Goal: Task Accomplishment & Management: Manage account settings

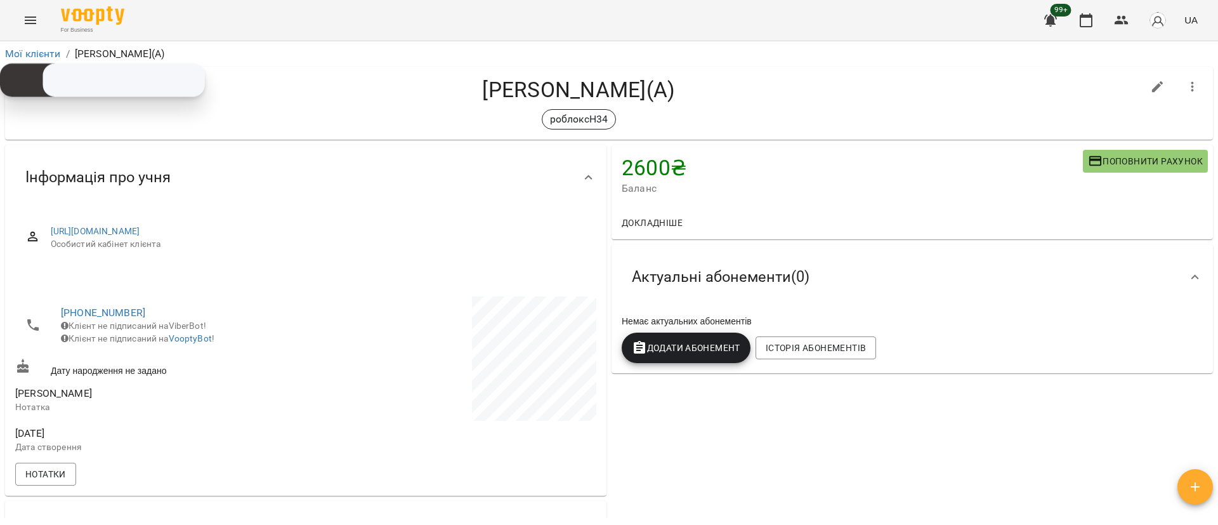
click at [36, 28] on button "Menu" at bounding box center [30, 20] width 30 height 30
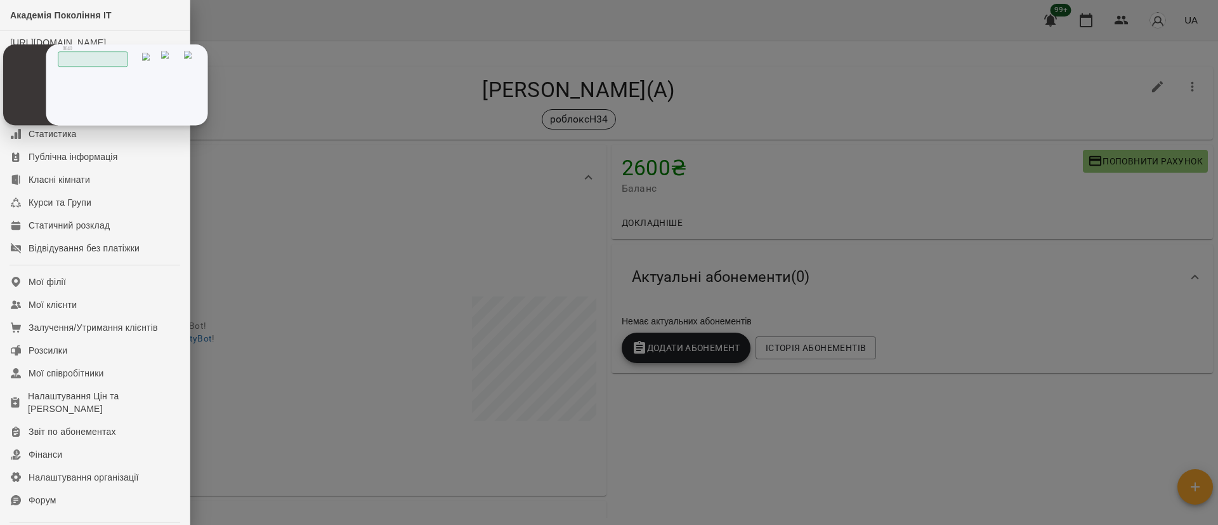
drag, startPoint x: 63, startPoint y: 94, endPoint x: 96, endPoint y: 97, distance: 33.1
click at [0, 0] on div "Скопійовано в буфер обміну 1 2 ABC 3 DEF 4 GHI 5 JKL 6 MNO 7 PQRS 8 TUV 9 WXYZ …" at bounding box center [0, 0] width 0 height 0
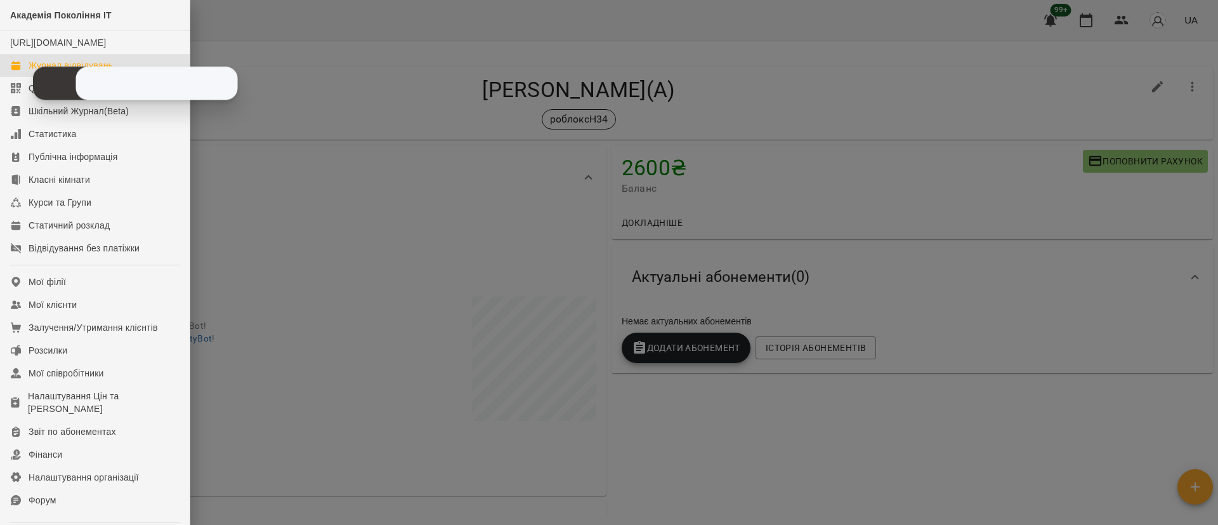
click at [29, 72] on div "Журнал відвідувань" at bounding box center [71, 65] width 84 height 13
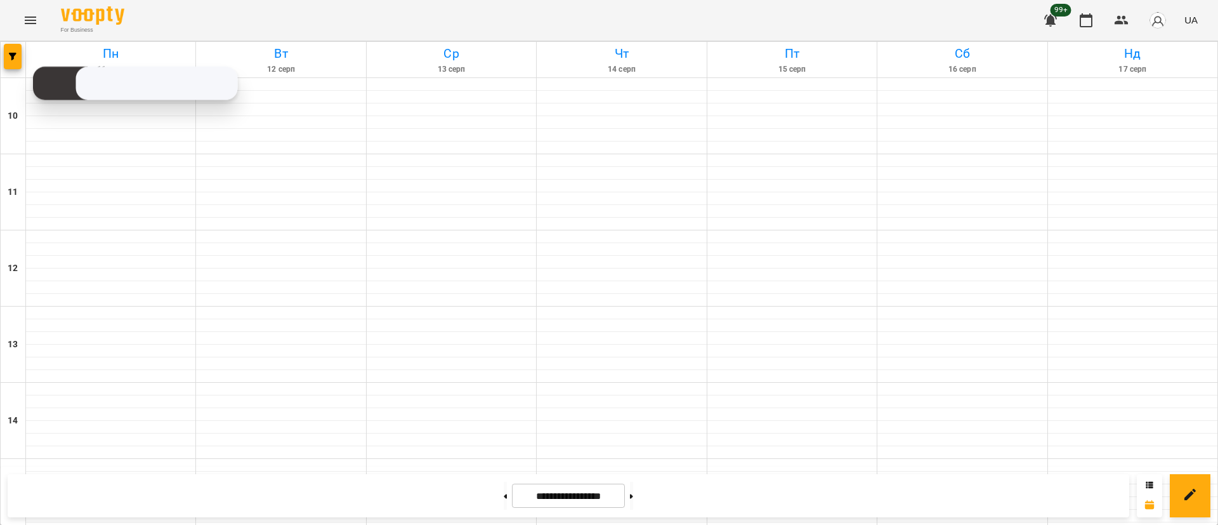
click at [23, 57] on div at bounding box center [13, 60] width 25 height 36
click at [20, 57] on span "button" at bounding box center [13, 57] width 18 height 8
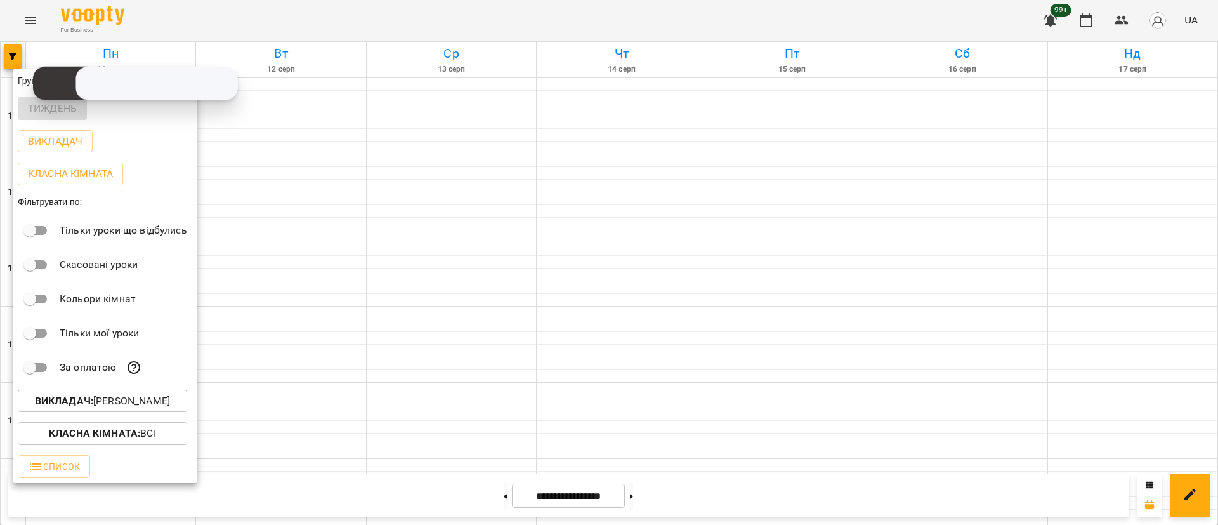
click at [143, 412] on button "Викладач : [PERSON_NAME]" at bounding box center [102, 401] width 169 height 23
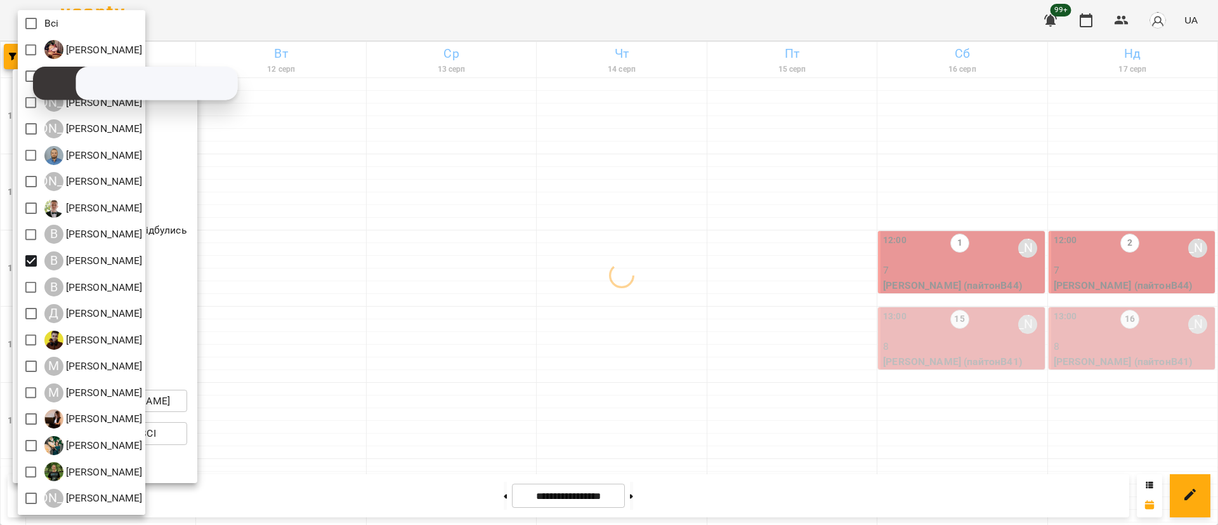
click at [506, 277] on div at bounding box center [609, 262] width 1218 height 525
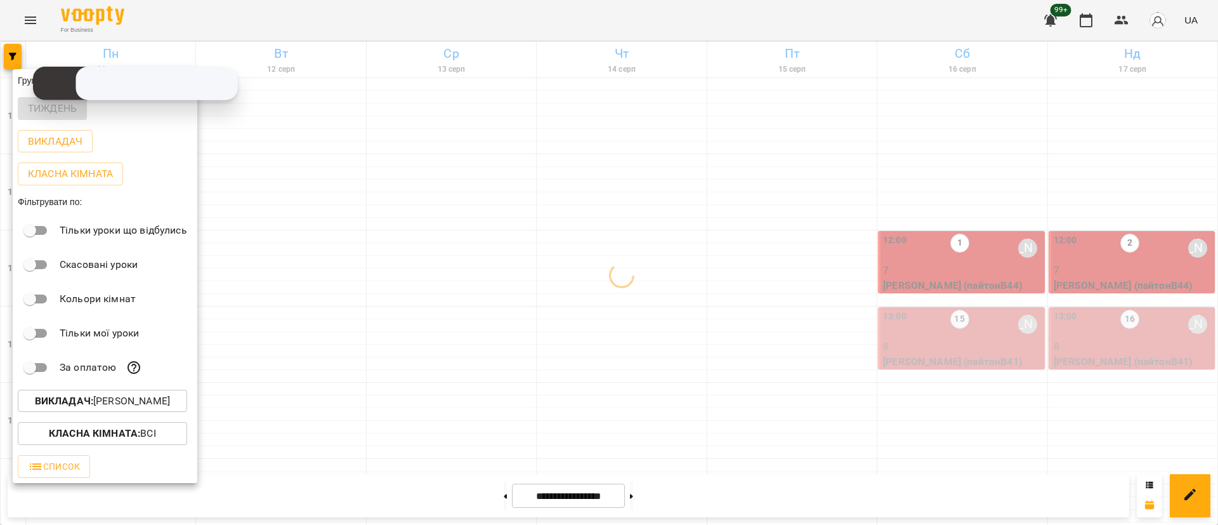
click at [506, 277] on div at bounding box center [609, 262] width 1218 height 525
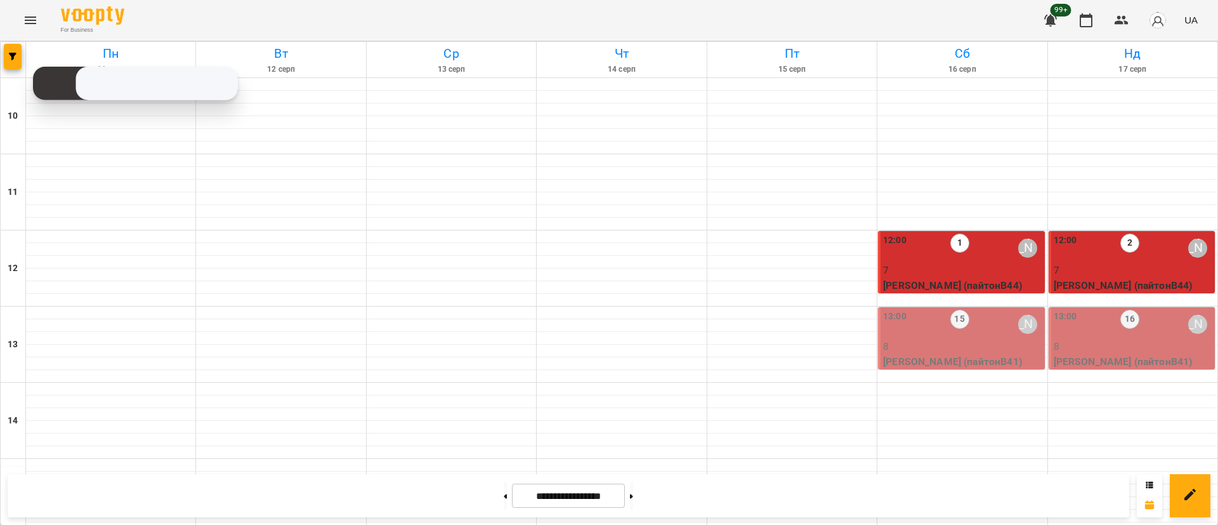
click at [979, 267] on p "7" at bounding box center [962, 270] width 159 height 15
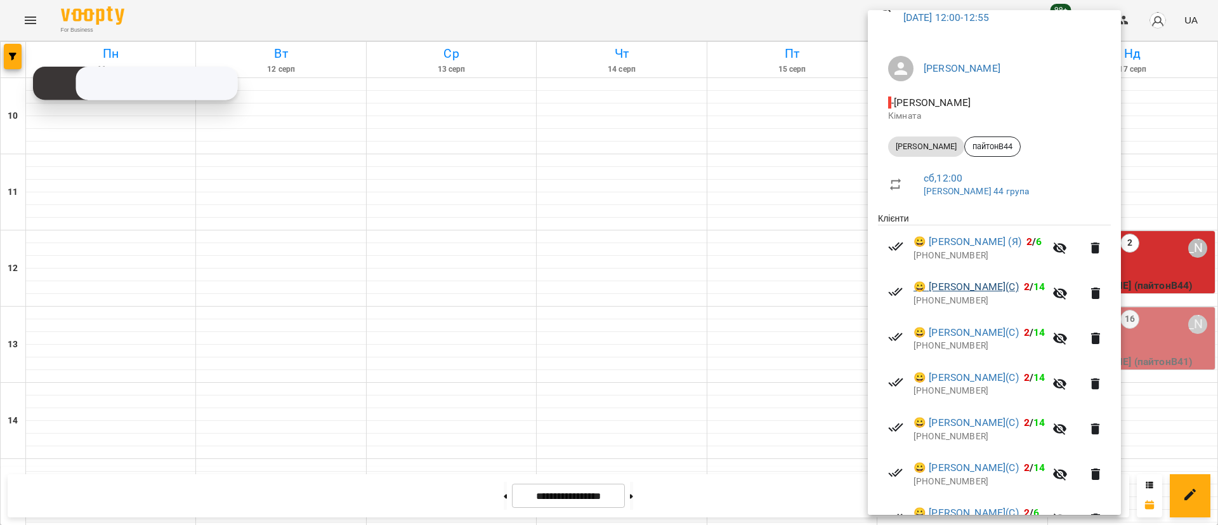
scroll to position [188, 0]
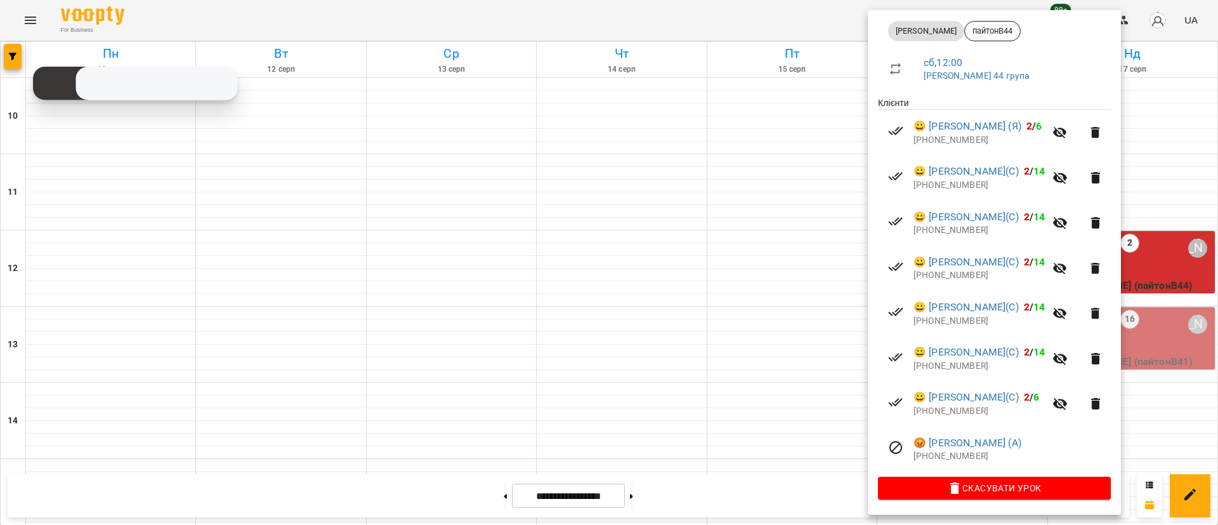
click at [726, 351] on div at bounding box center [609, 262] width 1218 height 525
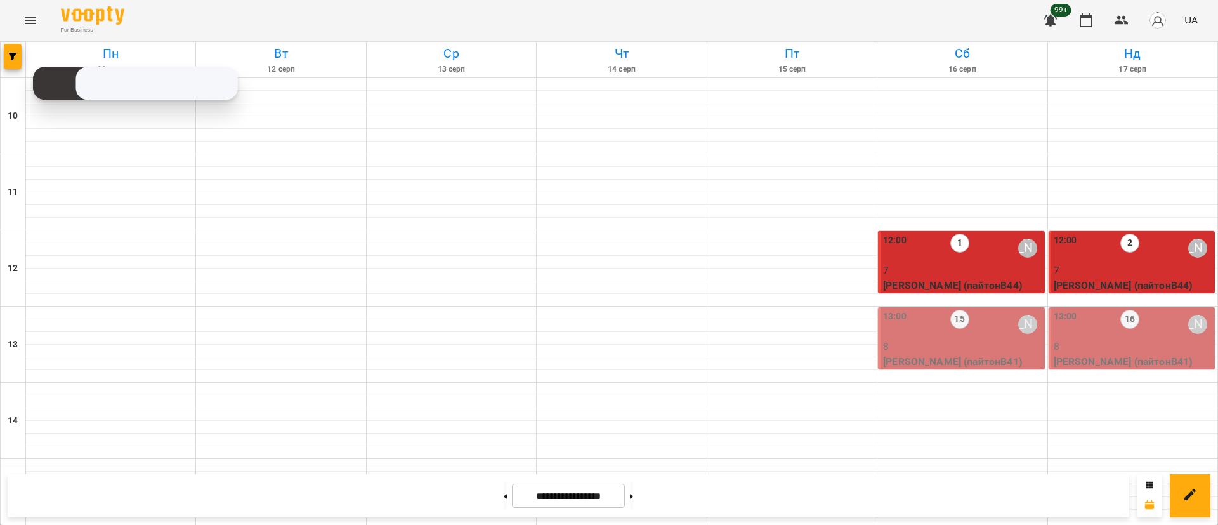
click at [1079, 271] on p "7" at bounding box center [1133, 270] width 159 height 15
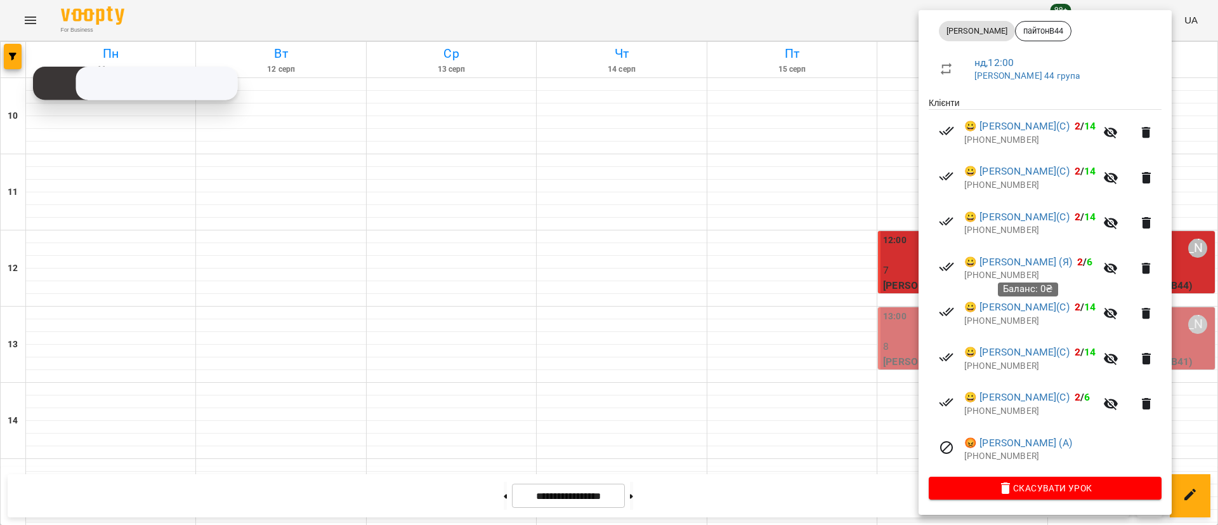
scroll to position [218, 0]
click at [616, 305] on div at bounding box center [609, 262] width 1218 height 525
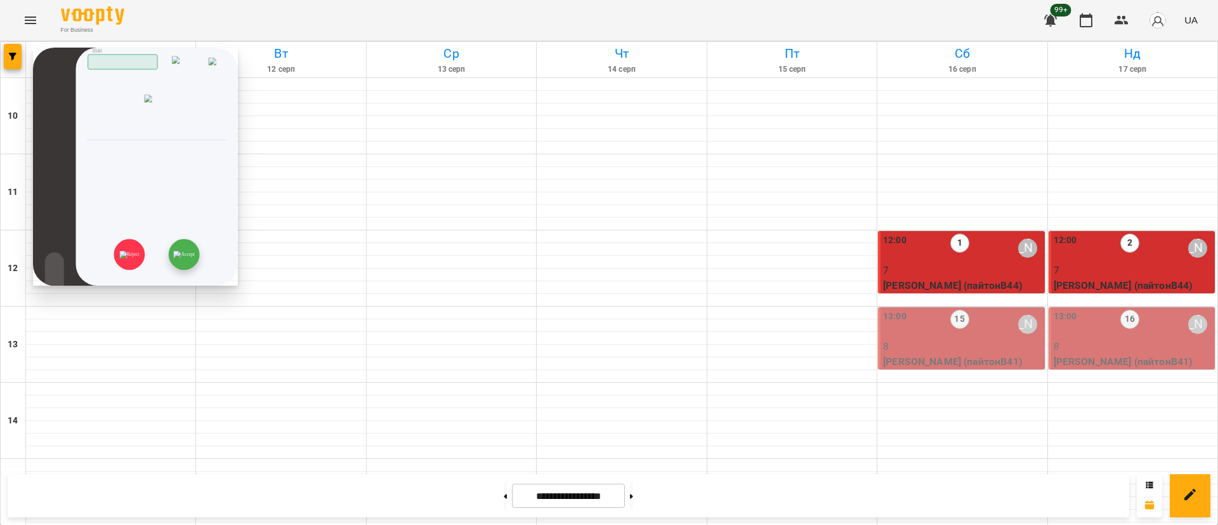
click at [183, 251] on img at bounding box center [183, 255] width 21 height 8
click at [180, 256] on img at bounding box center [183, 255] width 21 height 8
click at [193, 258] on img at bounding box center [183, 255] width 21 height 8
click at [194, 251] on img at bounding box center [183, 255] width 21 height 8
